Goal: Information Seeking & Learning: Learn about a topic

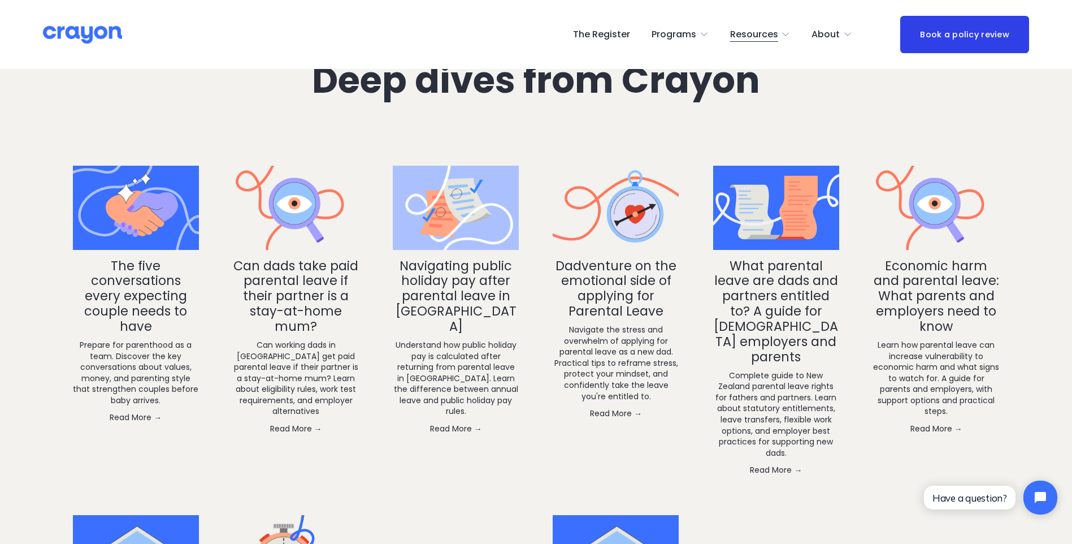
scroll to position [1808, 0]
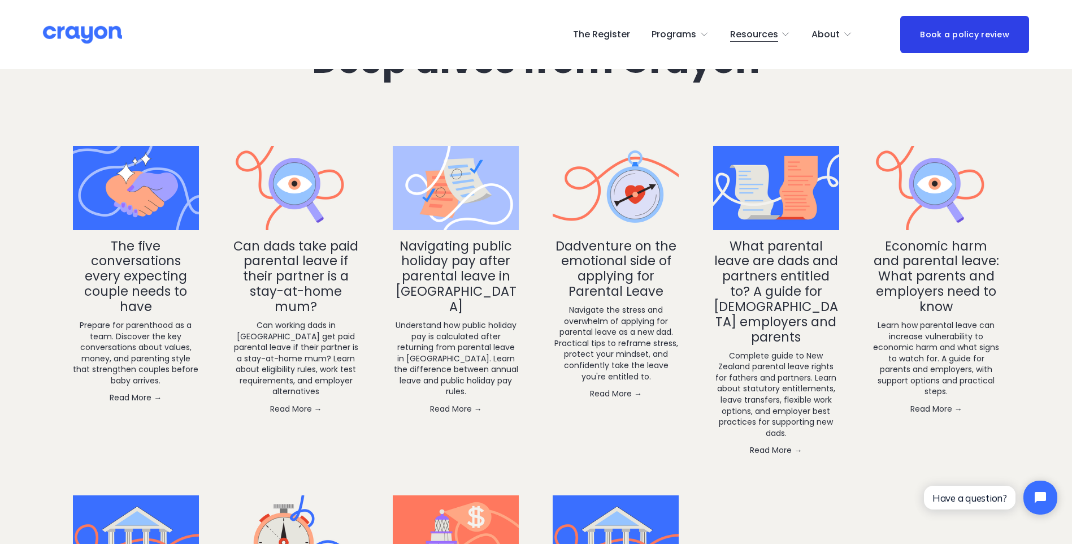
click at [126, 275] on link "The five conversations every expecting couple needs to have" at bounding box center [135, 276] width 103 height 79
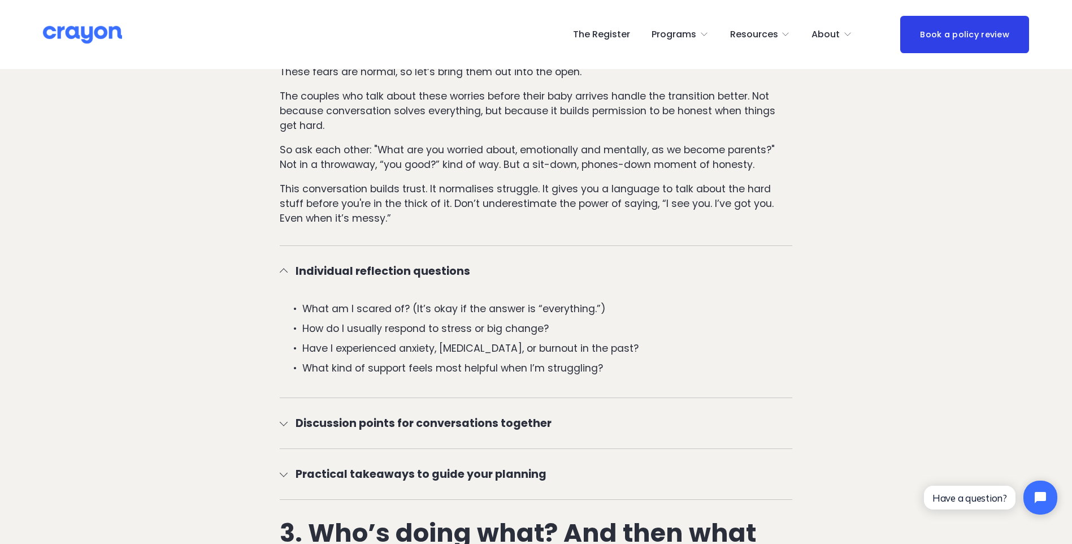
scroll to position [1413, 0]
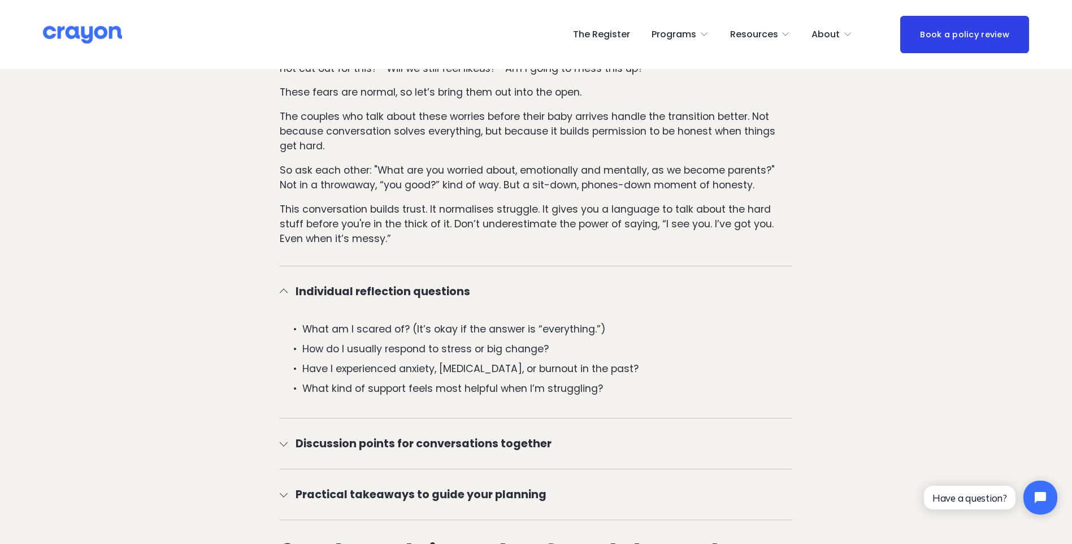
click at [475, 443] on span "Discussion points for conversations together" at bounding box center [540, 443] width 505 height 16
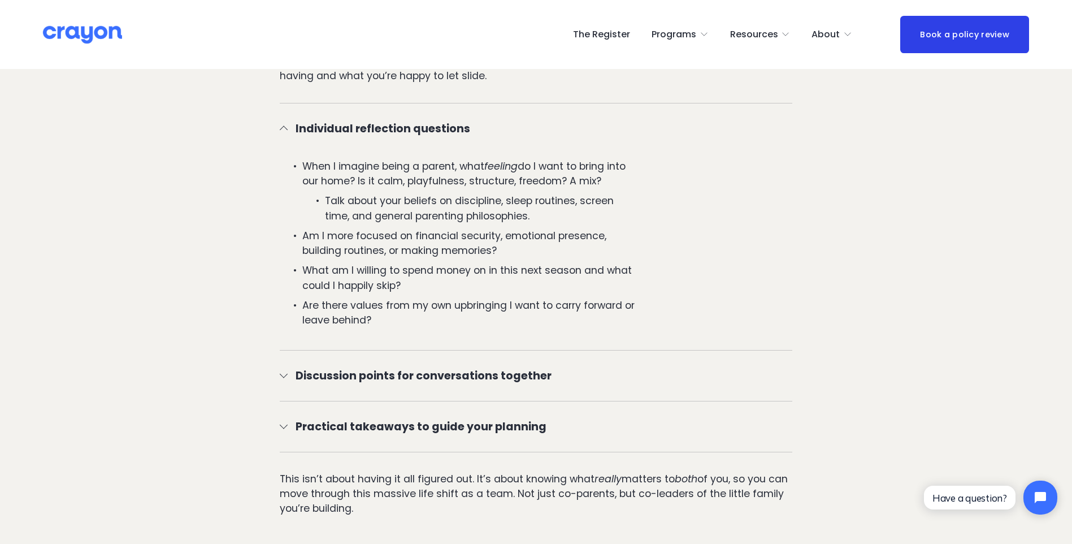
scroll to position [3391, 0]
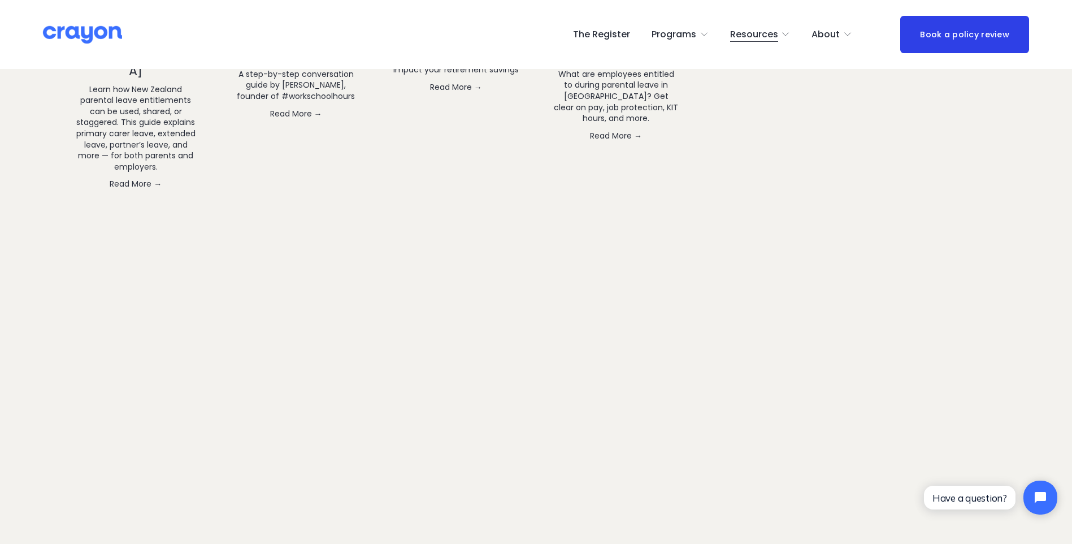
scroll to position [2374, 0]
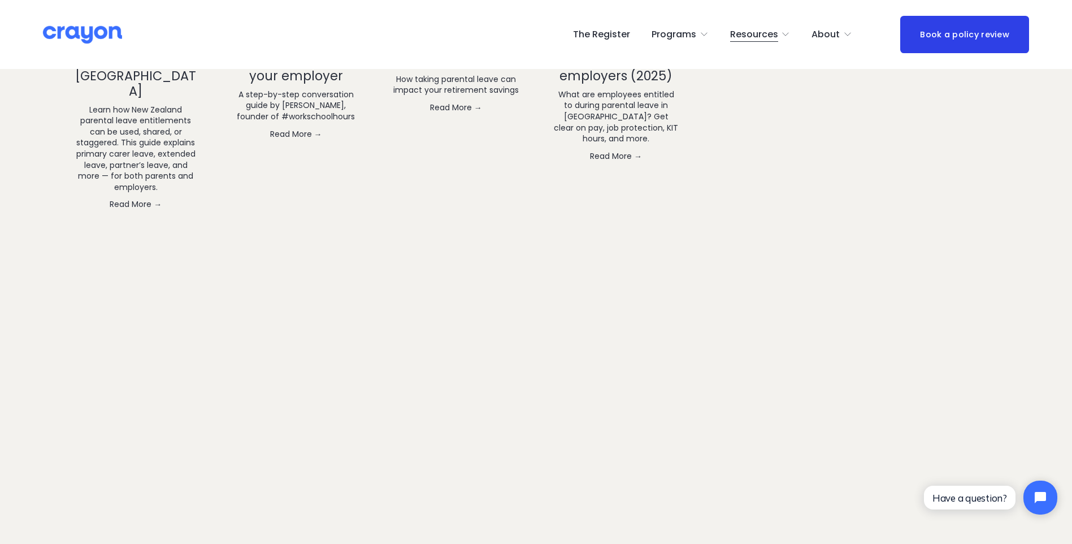
click at [0, 0] on span "Nest: Baby Prep" at bounding box center [0, 0] width 0 height 0
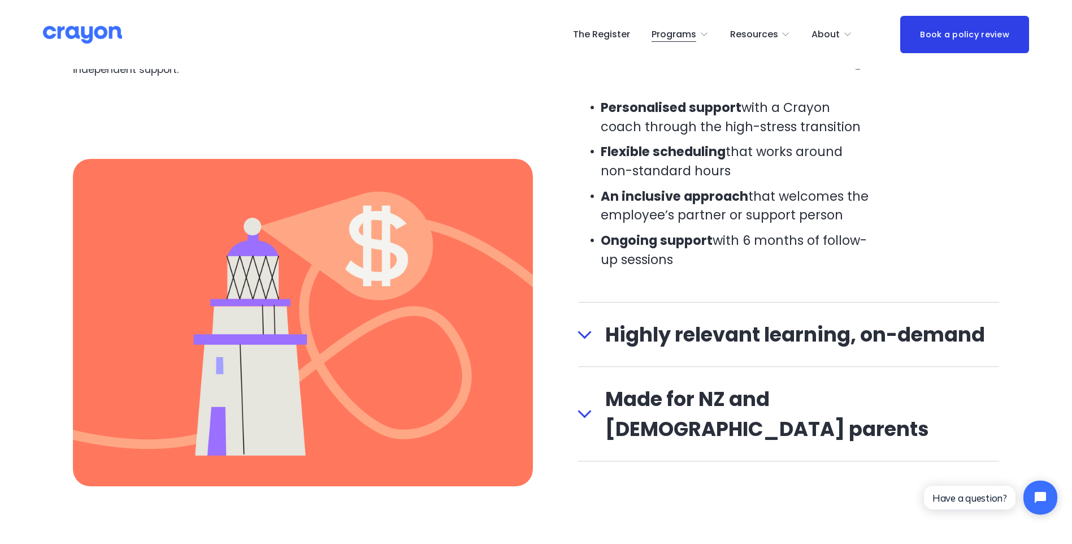
scroll to position [1300, 0]
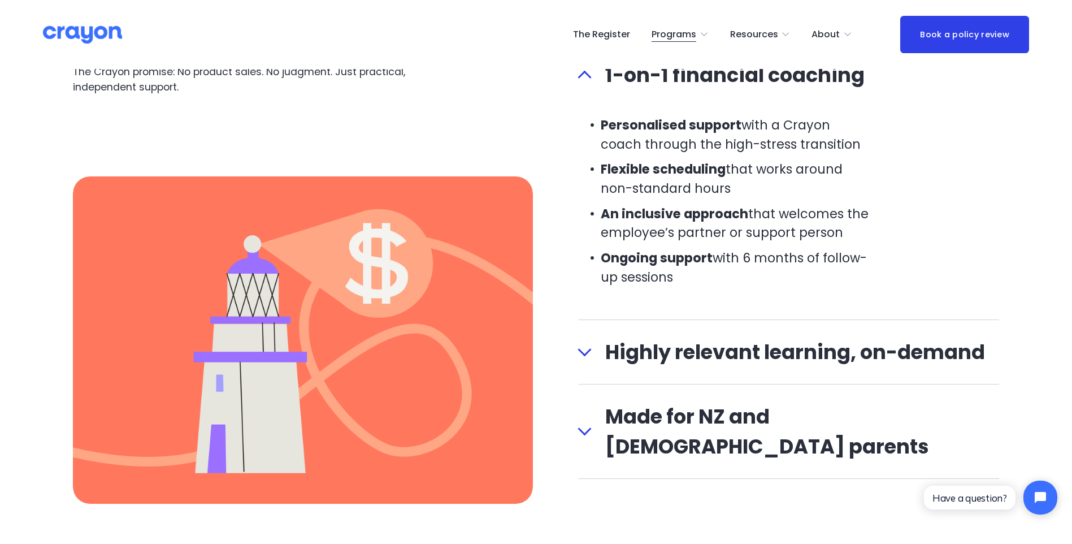
click at [667, 361] on span "Highly relevant learning, on-demand" at bounding box center [796, 352] width 408 height 30
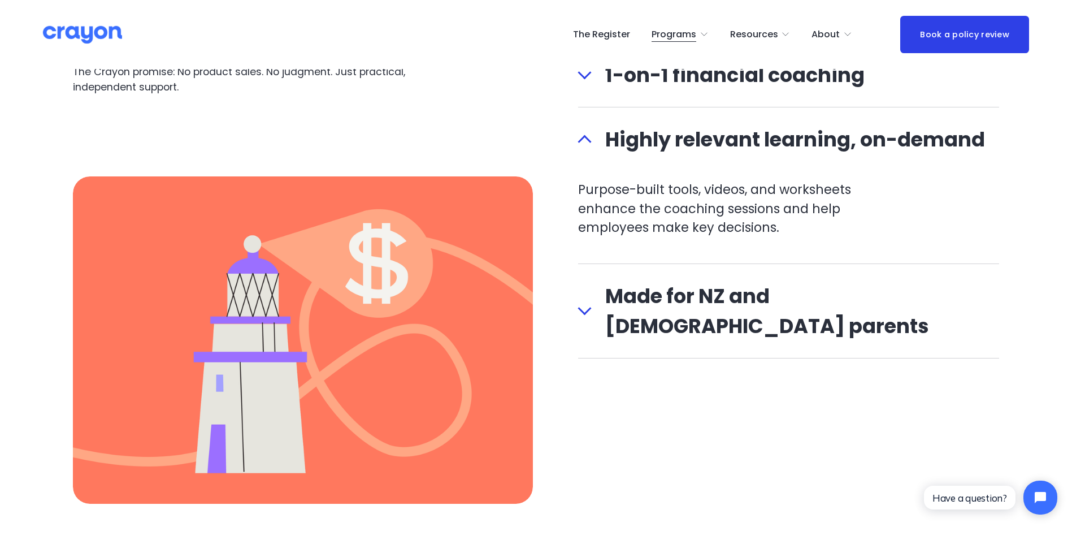
click at [688, 301] on span "Made for NZ and Australian parents" at bounding box center [796, 311] width 408 height 60
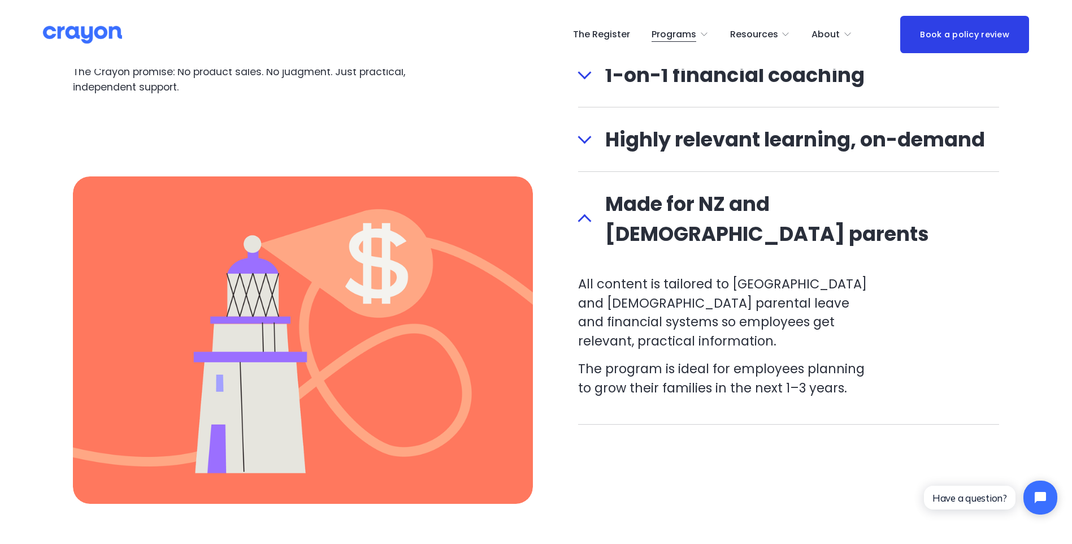
click at [695, 157] on button "Highly relevant learning, on-demand" at bounding box center [789, 139] width 422 height 64
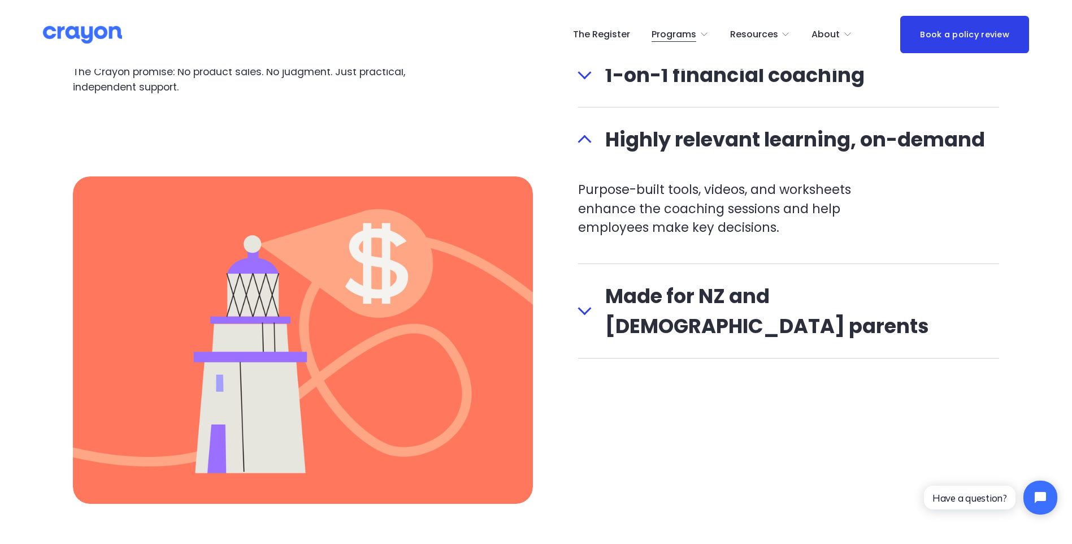
click at [674, 293] on span "Made for NZ and Australian parents" at bounding box center [796, 311] width 408 height 60
